Goal: Transaction & Acquisition: Purchase product/service

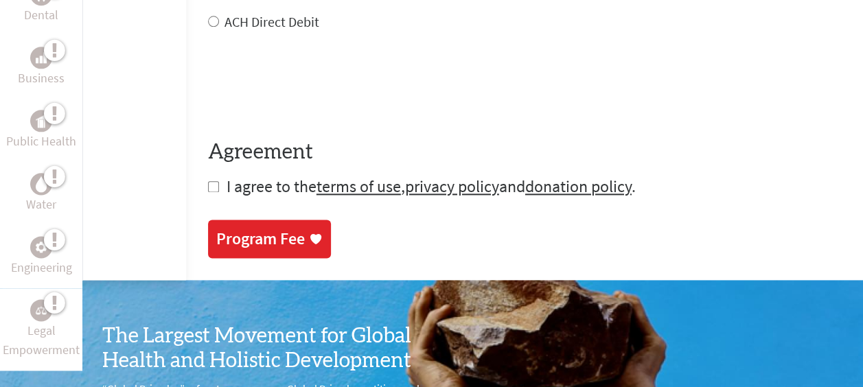
scroll to position [783, 0]
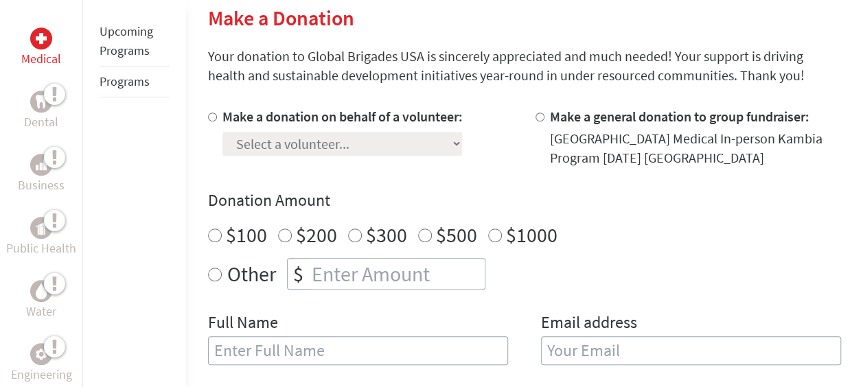
scroll to position [329, 0]
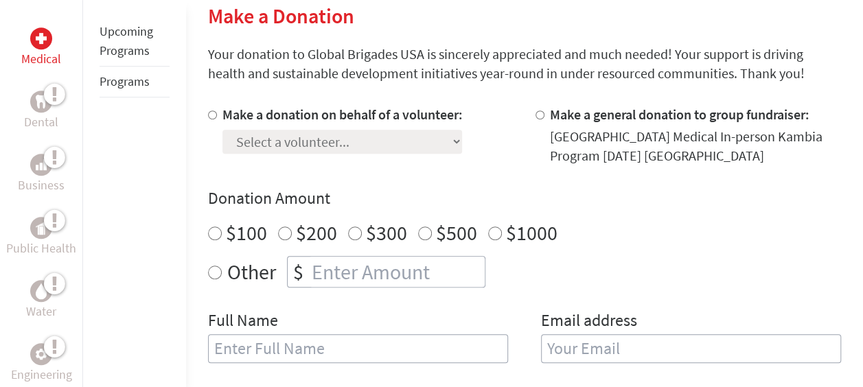
click at [321, 255] on div "Donation Amount $100 $200 $300 $500 $1000 Other $" at bounding box center [524, 237] width 633 height 100
radio input "true"
click at [349, 266] on input "number" at bounding box center [397, 272] width 176 height 30
type input "250"
click at [316, 342] on input "text" at bounding box center [358, 348] width 300 height 29
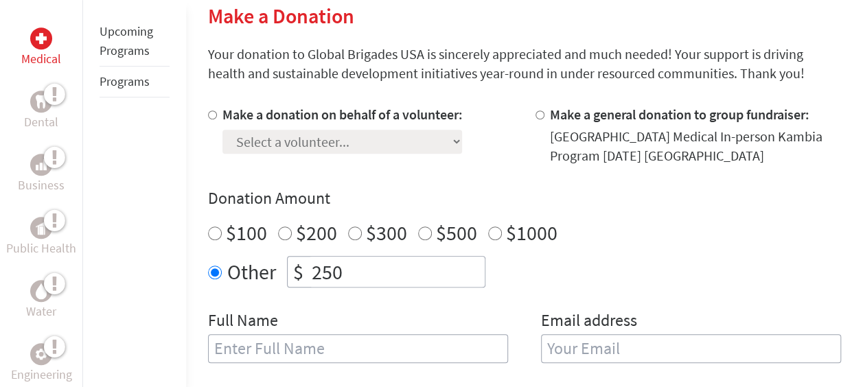
type input "[PERSON_NAME]"
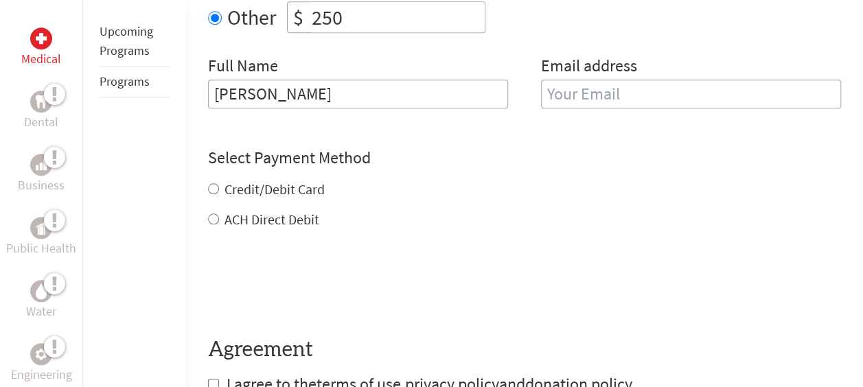
scroll to position [594, 0]
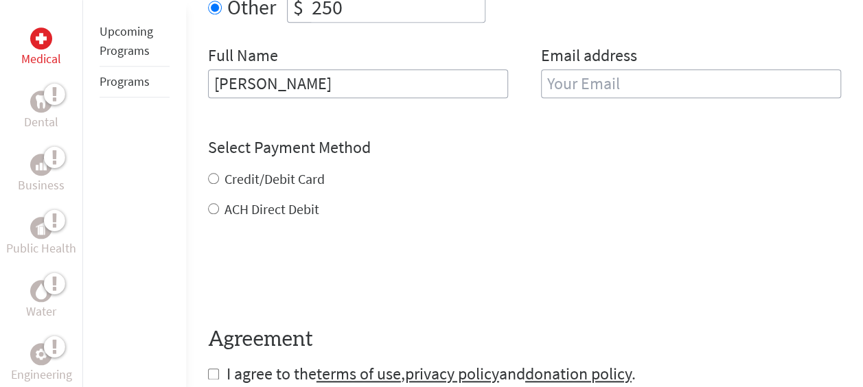
click at [626, 93] on input "email" at bounding box center [691, 83] width 300 height 29
type input "natalie.gehrig@valpo.edu"
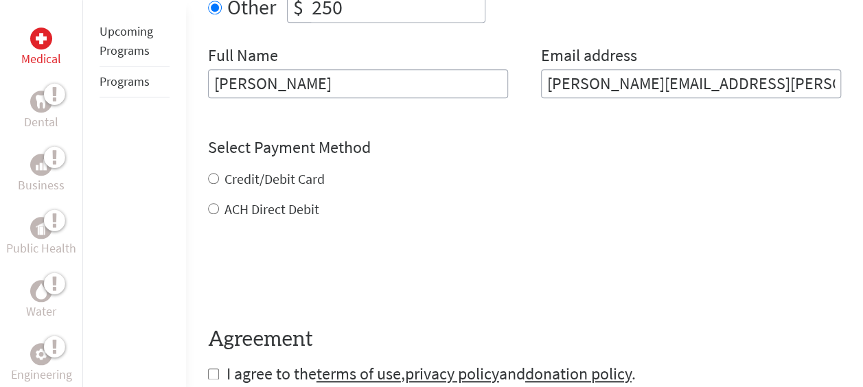
click at [281, 183] on div "Credit/Debit Card ACH Direct Debit" at bounding box center [524, 194] width 633 height 49
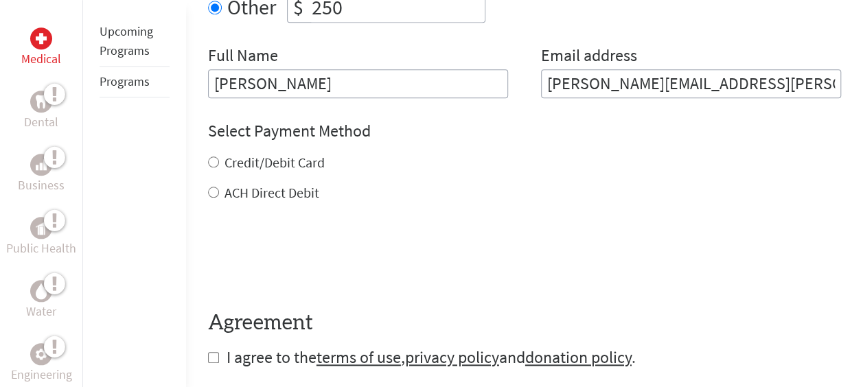
click at [286, 157] on label "Credit/Debit Card" at bounding box center [274, 162] width 100 height 17
click at [219, 157] on input "Credit/Debit Card" at bounding box center [213, 162] width 11 height 11
radio input "true"
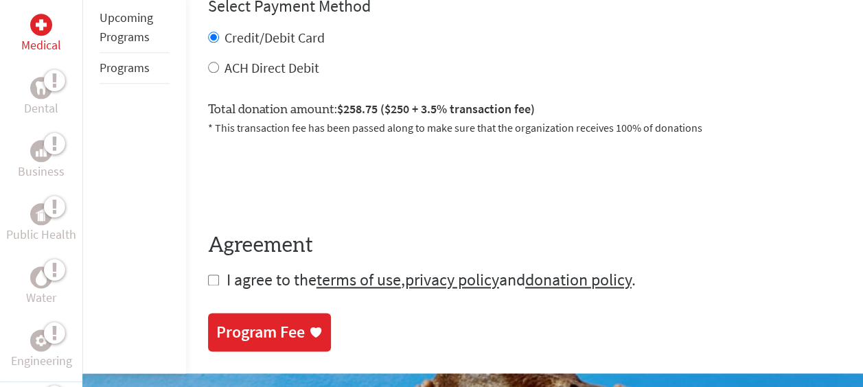
scroll to position [720, 0]
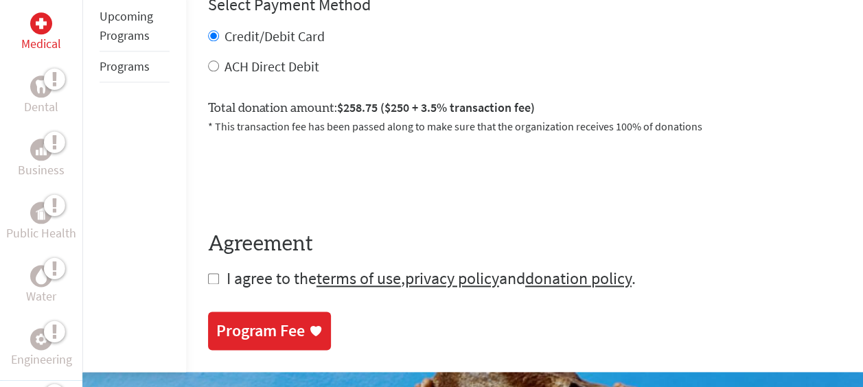
click at [209, 284] on form "Make a donation on behalf of a volunteer: Select a volunteer... Adison Dyksterh…" at bounding box center [524, 2] width 633 height 576
click at [212, 273] on input "checkbox" at bounding box center [213, 278] width 11 height 11
checkbox input "true"
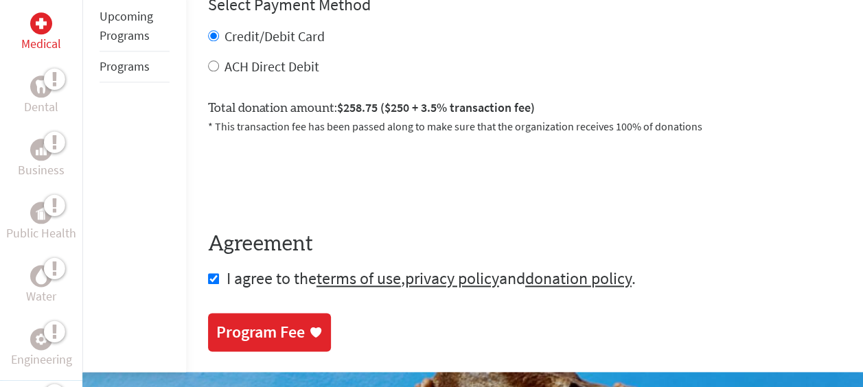
click at [248, 328] on div "Program Fee" at bounding box center [260, 332] width 89 height 22
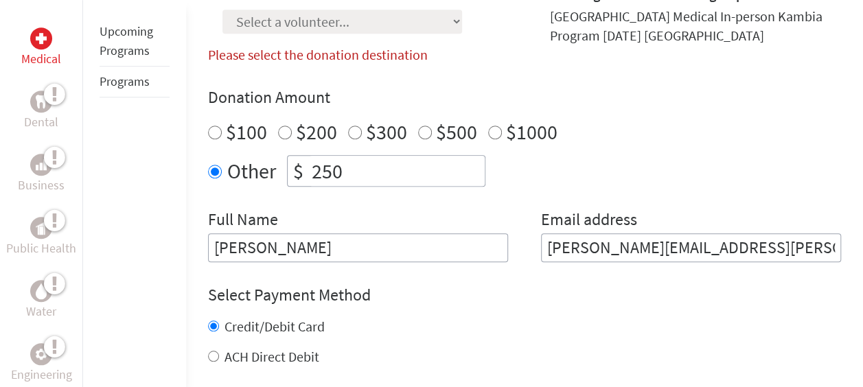
scroll to position [433, 0]
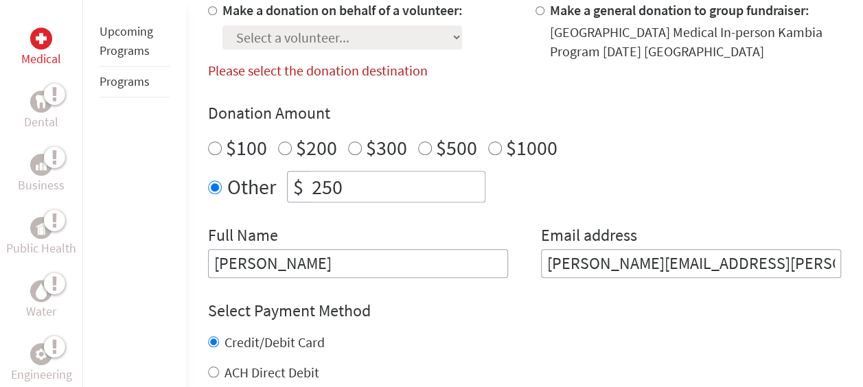
click at [381, 253] on input "[PERSON_NAME]" at bounding box center [358, 263] width 300 height 29
click at [379, 253] on input "[PERSON_NAME]" at bounding box center [358, 263] width 300 height 29
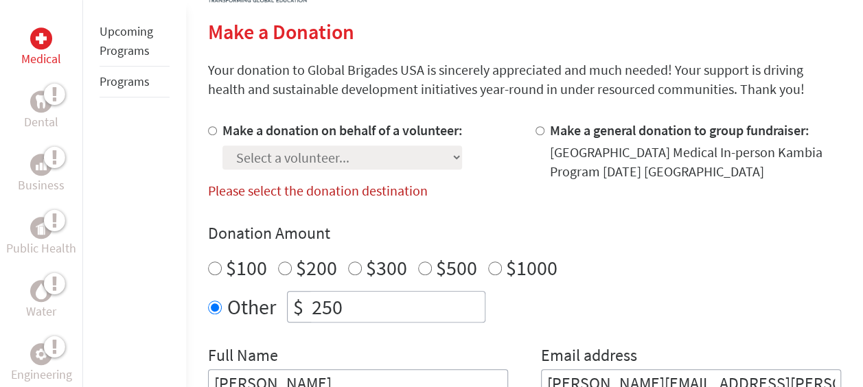
click at [358, 135] on label "Make a donation on behalf of a volunteer:" at bounding box center [342, 129] width 240 height 17
click at [217, 135] on input "Make a donation on behalf of a volunteer:" at bounding box center [212, 130] width 9 height 9
radio input "true"
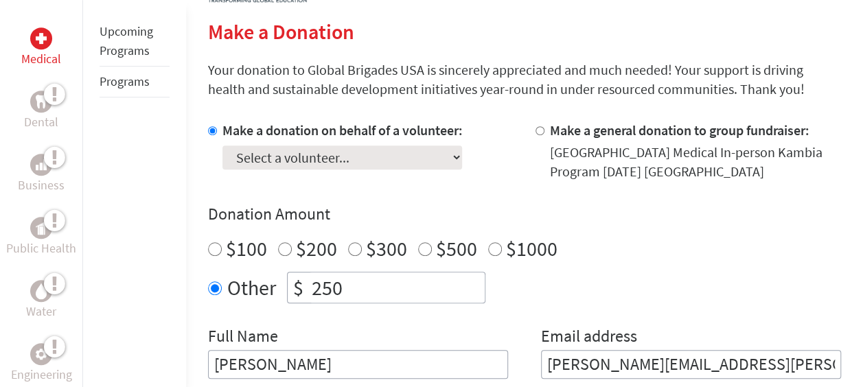
click at [545, 139] on div at bounding box center [542, 151] width 14 height 60
click at [544, 135] on div at bounding box center [542, 151] width 14 height 60
click at [539, 125] on div at bounding box center [542, 151] width 14 height 60
click at [387, 160] on select "Select a volunteer... Adison Dyksterhouse Adriana Poole Aleeza Kane Alicea Verd…" at bounding box center [342, 158] width 240 height 24
select select "58DAC168-8452-11F0-9E6E-42010A400005"
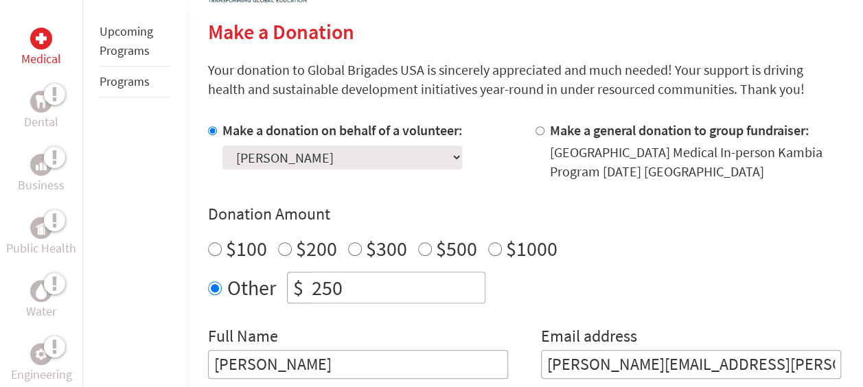
click at [222, 146] on select "Select a volunteer... Adison Dyksterhouse Adriana Poole Aleeza Kane Alicea Verd…" at bounding box center [342, 158] width 240 height 24
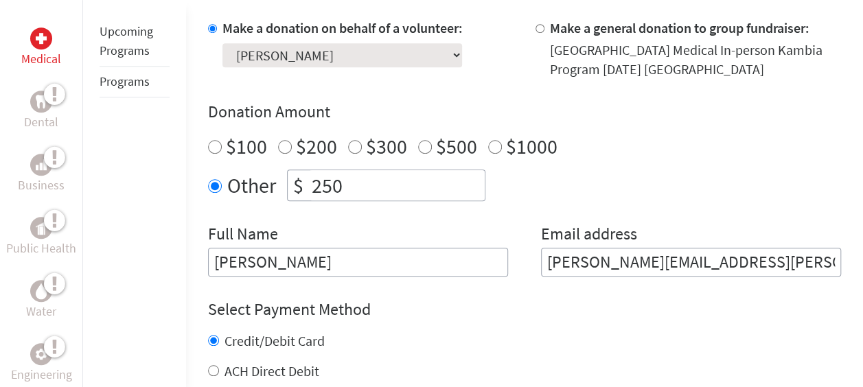
scroll to position [417, 0]
